Goal: Find specific page/section: Find specific page/section

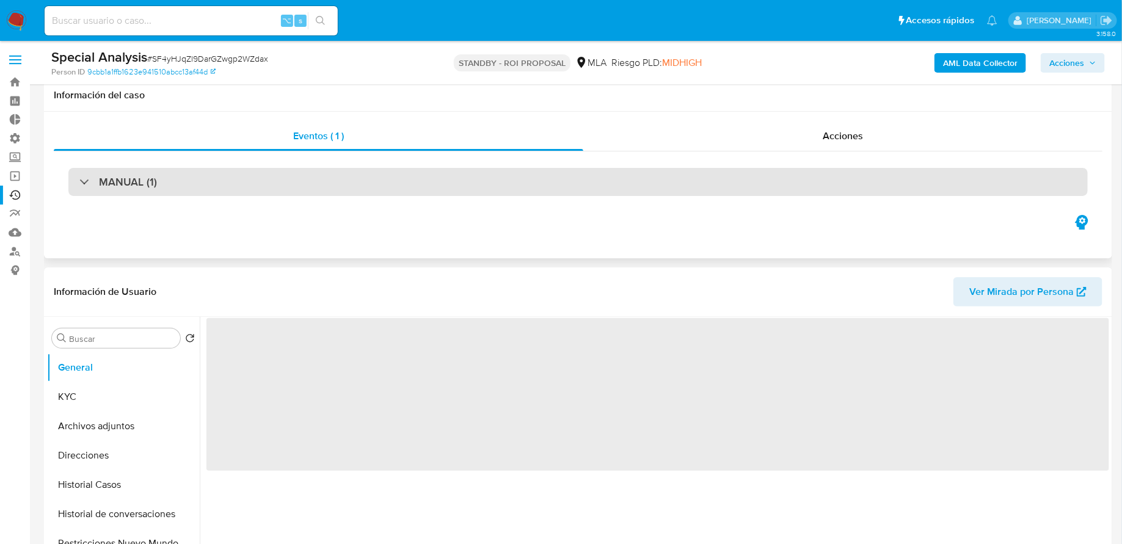
scroll to position [165, 0]
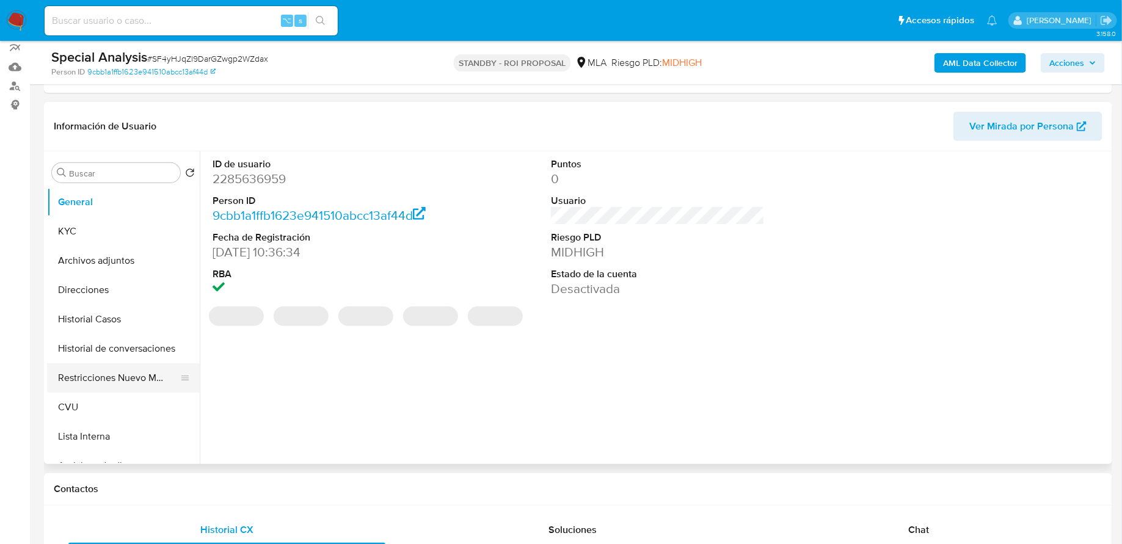
select select "10"
click at [125, 363] on button "Restricciones Nuevo Mundo" at bounding box center [118, 377] width 143 height 29
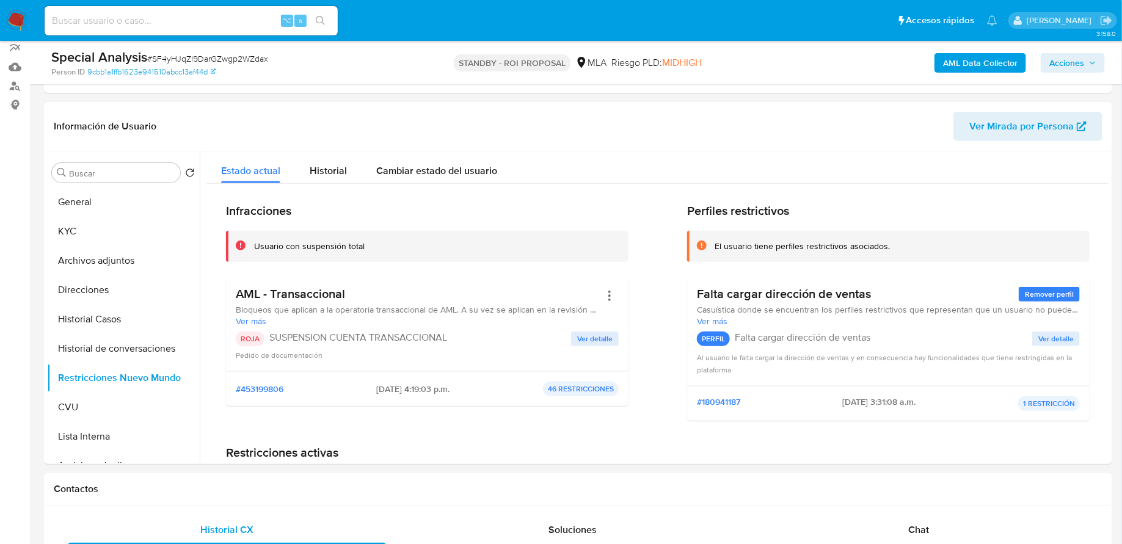
click at [166, 30] on div "⌥ s" at bounding box center [191, 20] width 293 height 29
click at [164, 27] on input at bounding box center [191, 21] width 293 height 16
paste input "v4WvPcpvnQ1jpaHpeCTkI0xI"
type input "v4WvPcpvnQ1jpaHpeCTkI0xI"
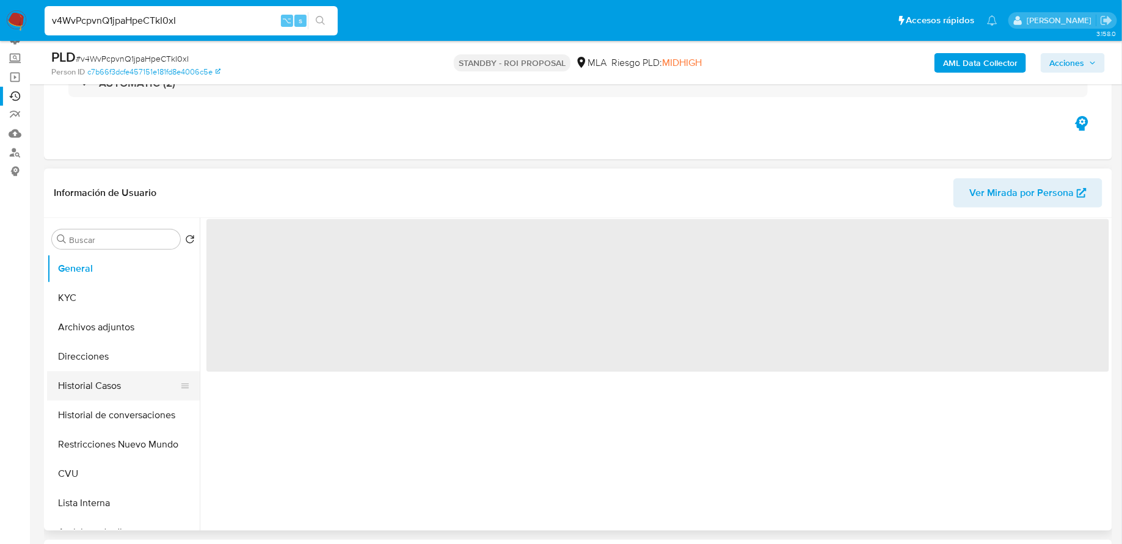
scroll to position [123, 0]
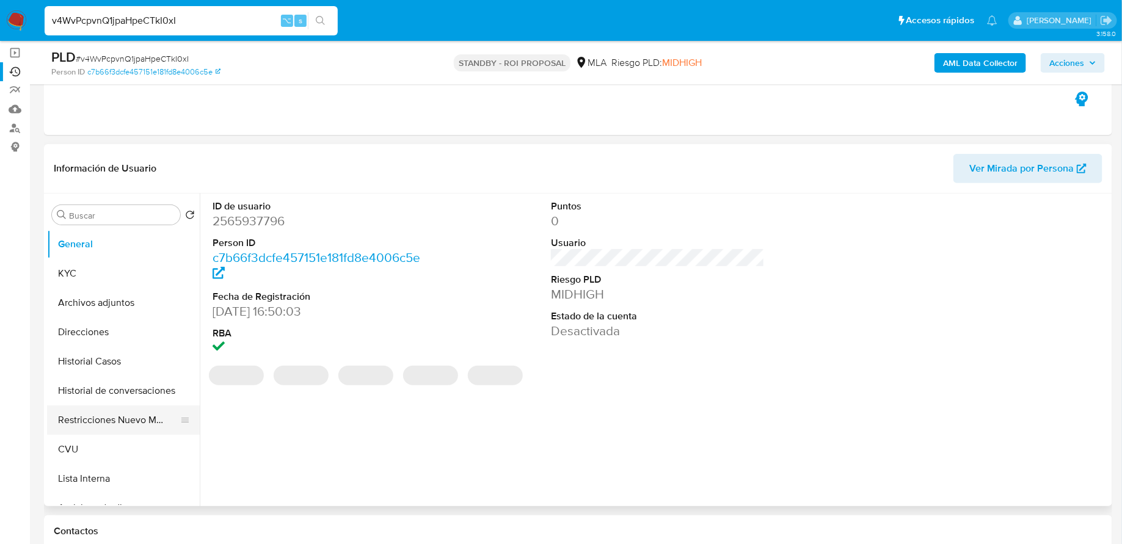
click at [97, 410] on button "Restricciones Nuevo Mundo" at bounding box center [118, 419] width 143 height 29
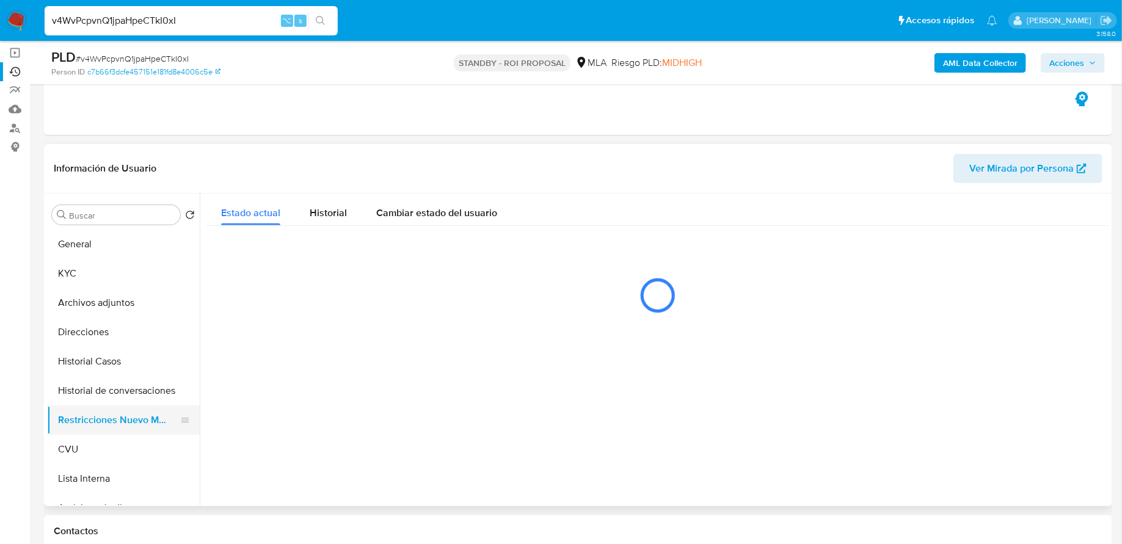
select select "10"
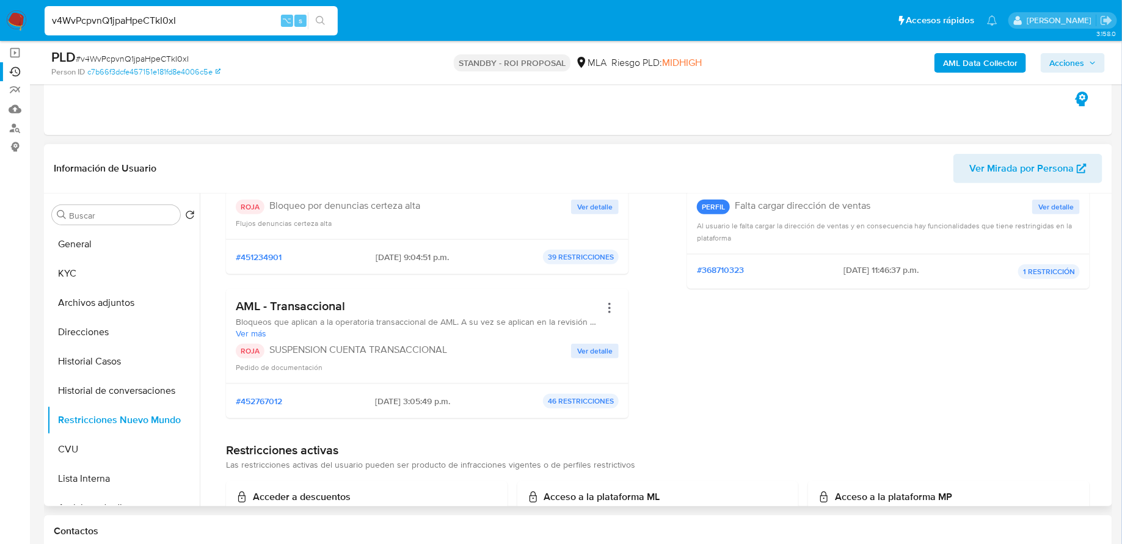
scroll to position [270, 0]
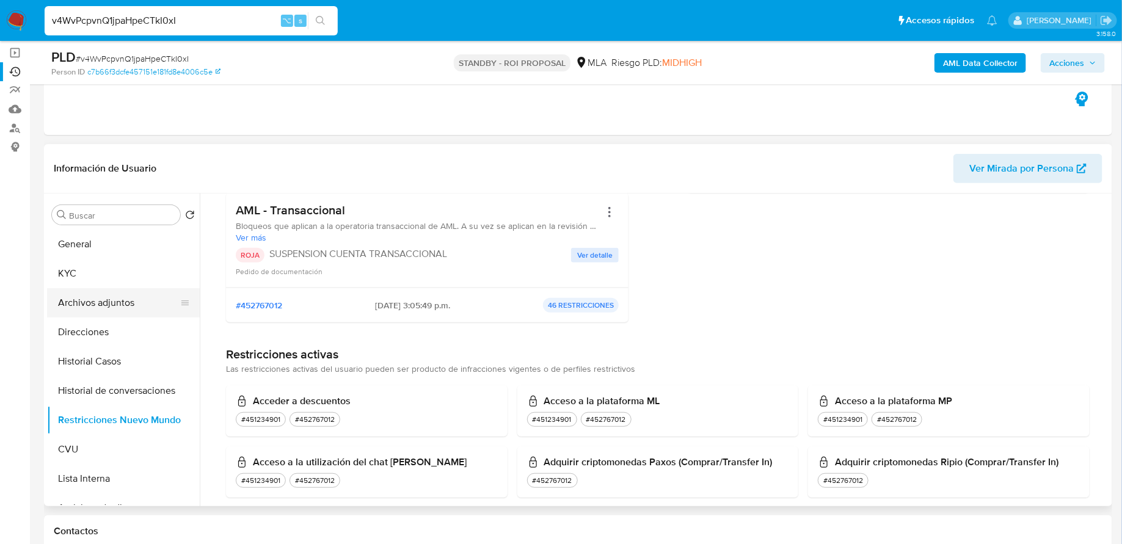
click at [119, 311] on button "Archivos adjuntos" at bounding box center [118, 302] width 143 height 29
